Goal: Navigation & Orientation: Find specific page/section

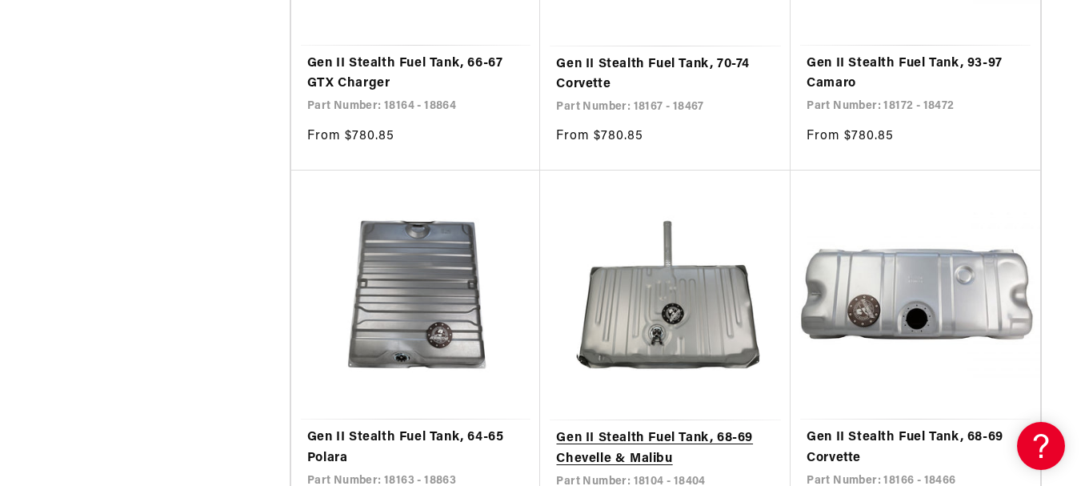
scroll to position [2961, 0]
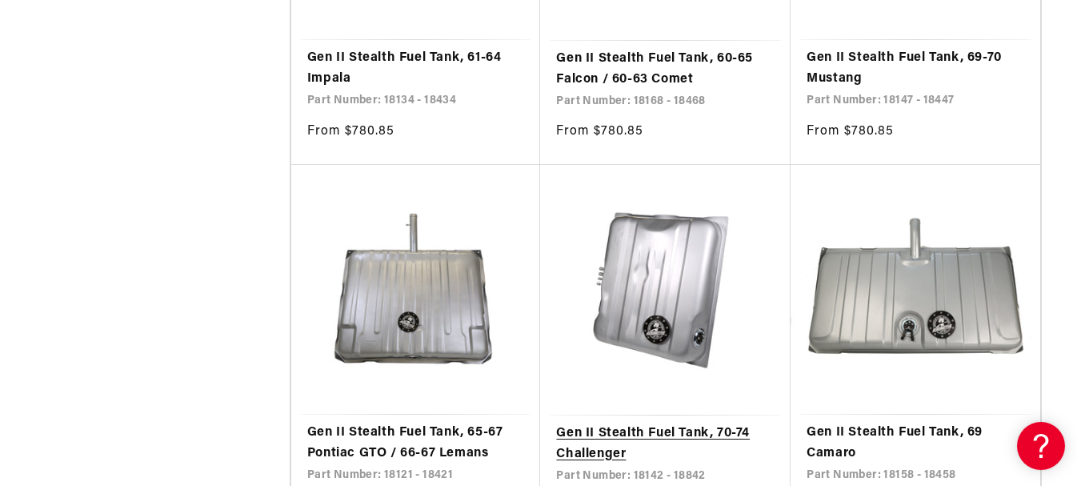
scroll to position [5921, 0]
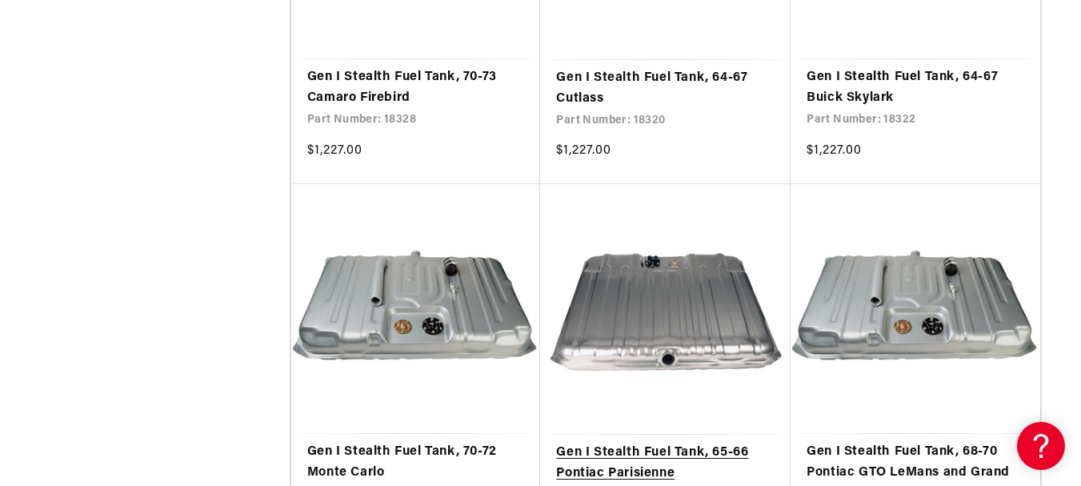
scroll to position [9042, 0]
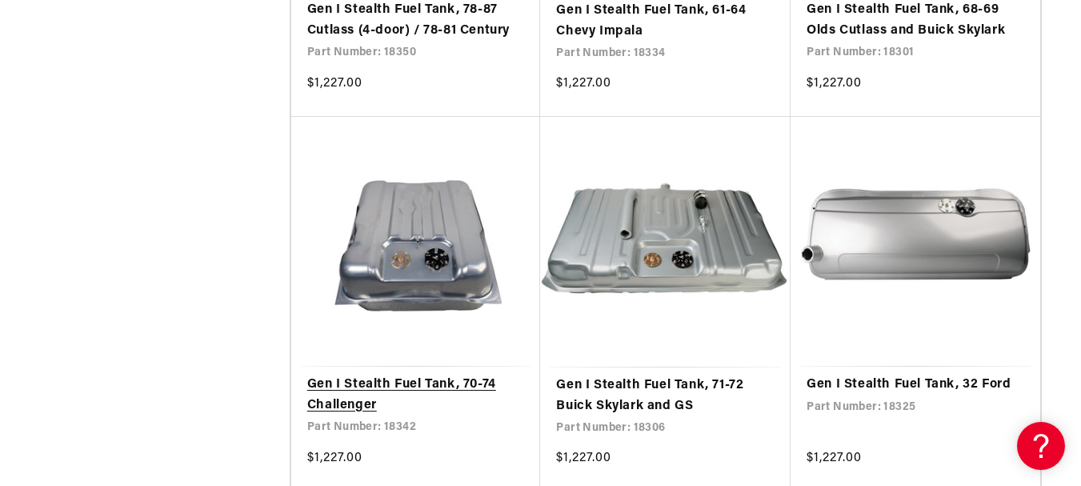
scroll to position [12082, 0]
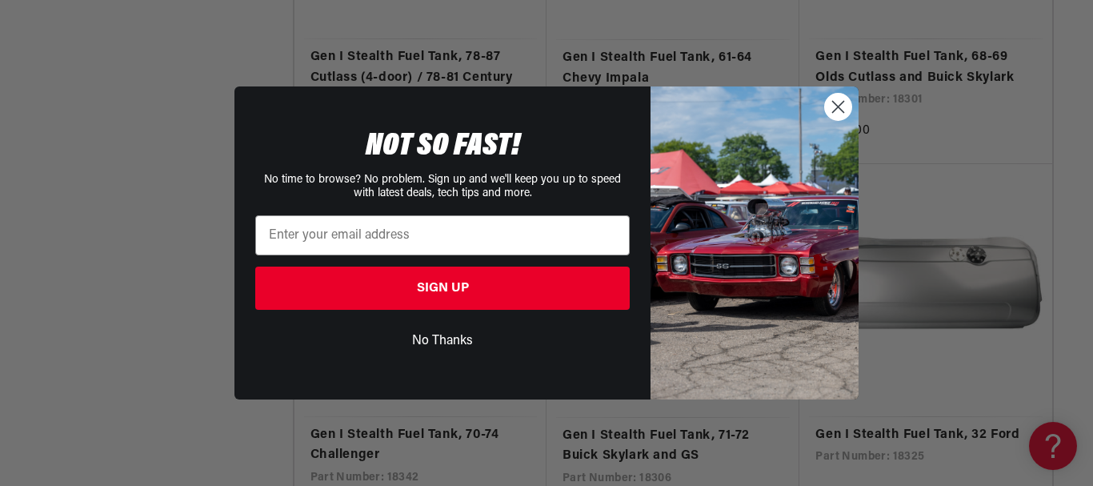
click at [834, 105] on circle "Close dialog" at bounding box center [838, 107] width 26 height 26
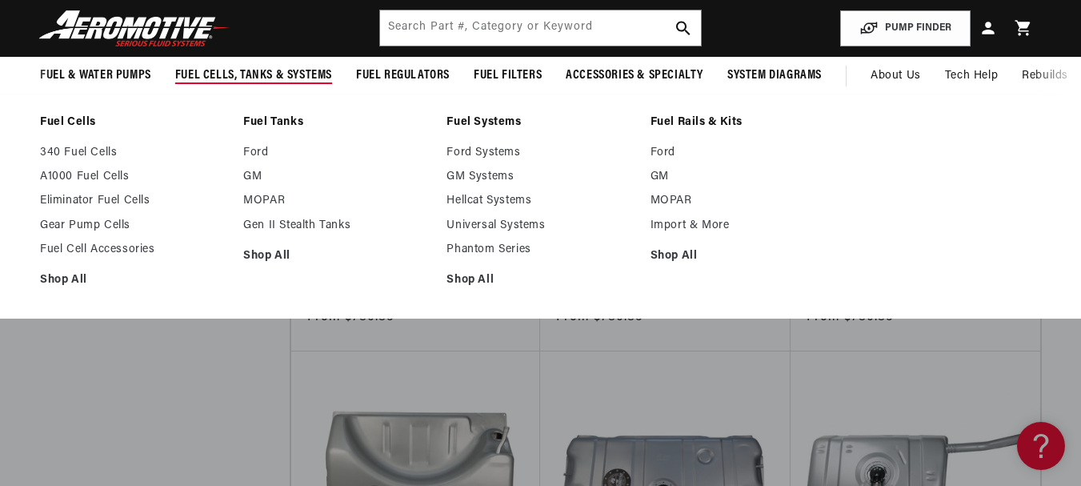
scroll to position [2288, 0]
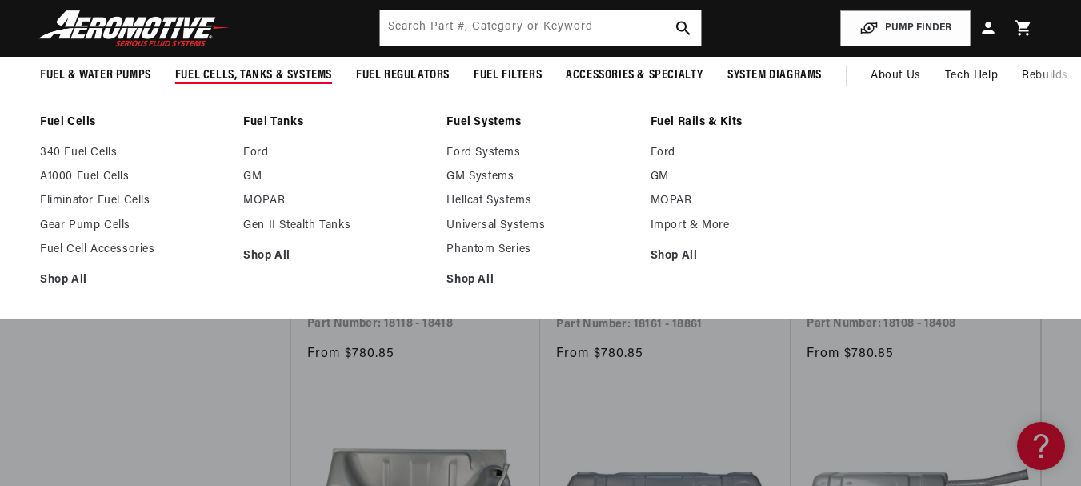
click at [871, 209] on ul "Fuel Cells 340 Fuel Cells A1000 Fuel Cells Eliminator Fuel Cells" at bounding box center [540, 206] width 1081 height 182
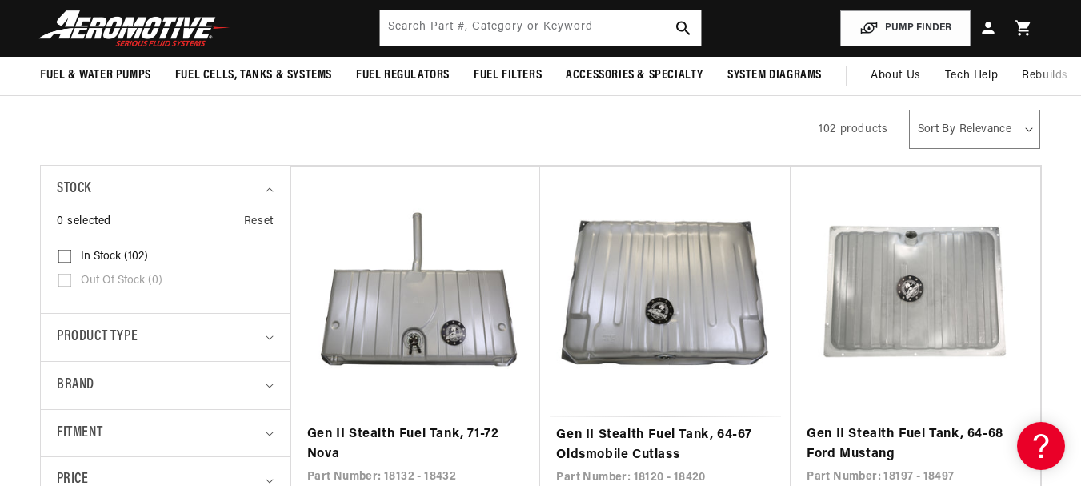
scroll to position [0, 0]
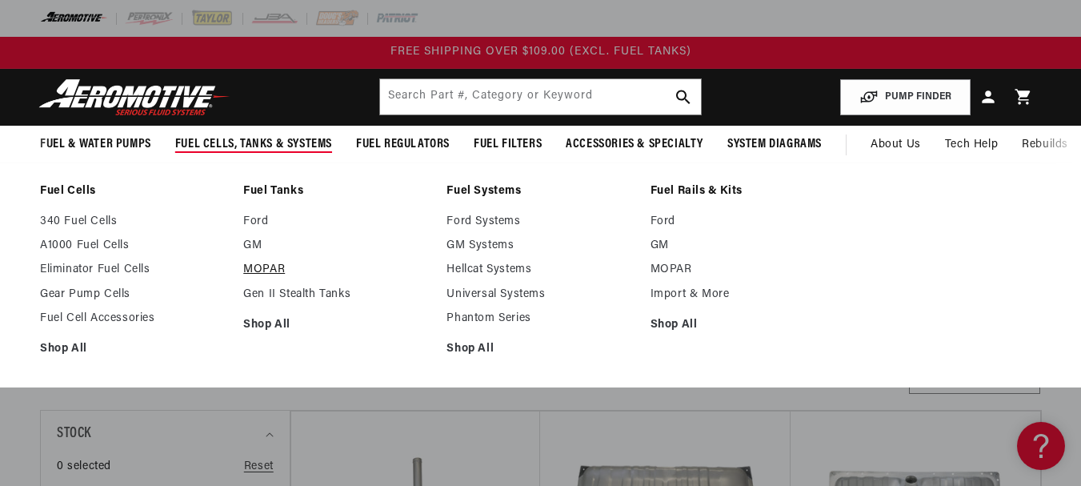
click at [274, 266] on link "MOPAR" at bounding box center [336, 269] width 187 height 14
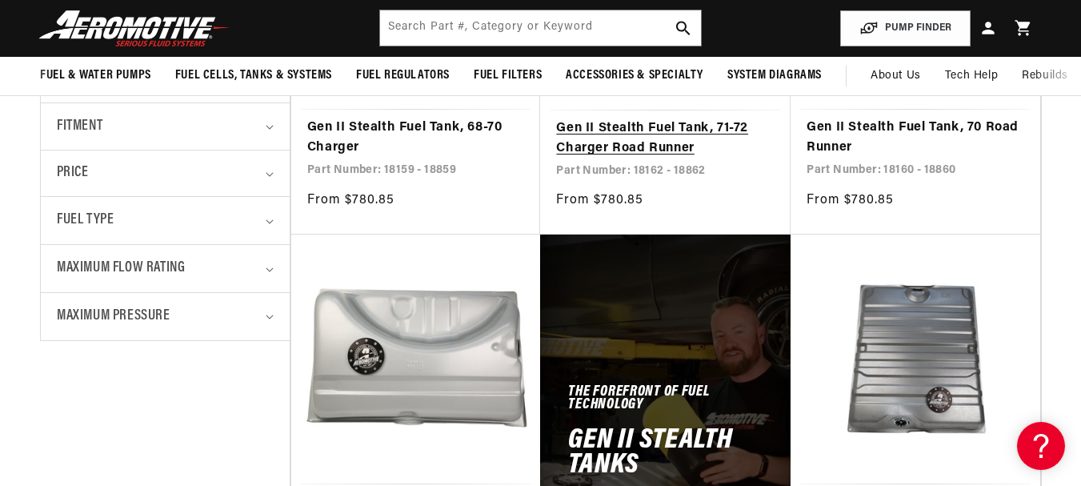
scroll to position [480, 0]
